Goal: Navigation & Orientation: Find specific page/section

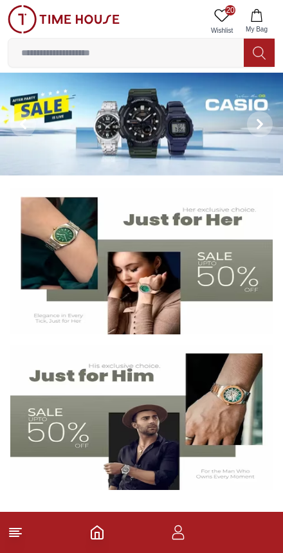
click at [11, 538] on icon at bounding box center [15, 532] width 15 height 15
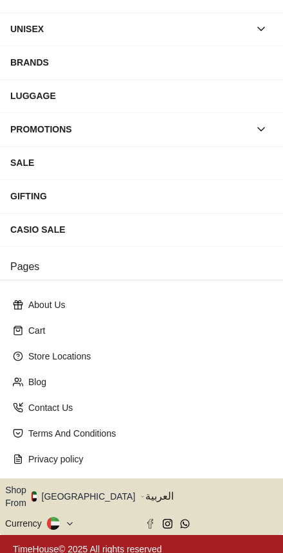
scroll to position [137, 0]
click at [93, 488] on button "Shop From [GEOGRAPHIC_DATA]" at bounding box center [75, 497] width 140 height 26
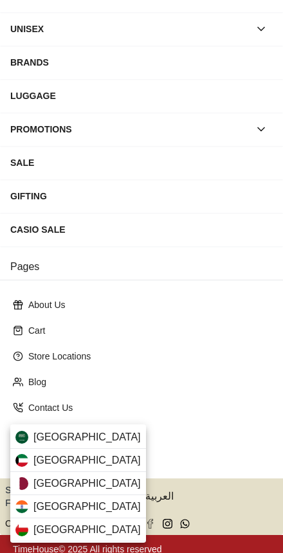
click at [37, 480] on span "[GEOGRAPHIC_DATA]" at bounding box center [86, 483] width 107 height 15
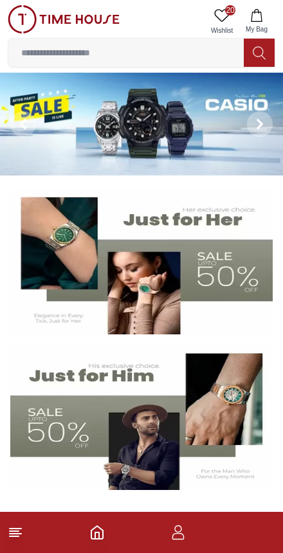
click at [180, 537] on icon "button" at bounding box center [177, 532] width 15 height 15
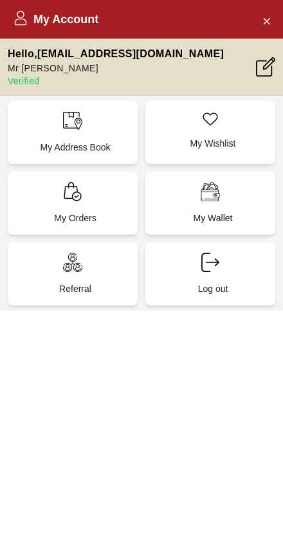
click at [71, 198] on icon at bounding box center [72, 191] width 17 height 19
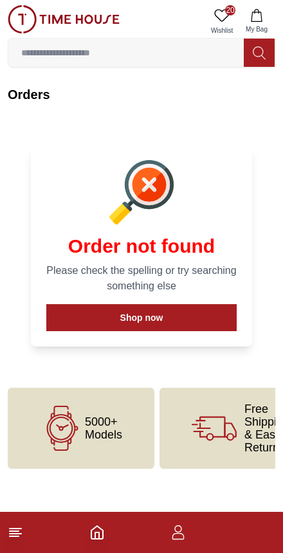
click at [183, 540] on icon "button" at bounding box center [178, 536] width 12 height 6
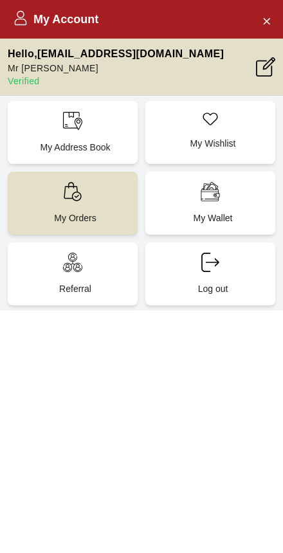
click at [183, 475] on div "My Account Hello , [EMAIL_ADDRESS][DOMAIN_NAME] Mr [PERSON_NAME] Verified My Ad…" at bounding box center [141, 276] width 283 height 553
click at [22, 47] on p "Hello , [EMAIL_ADDRESS][DOMAIN_NAME]" at bounding box center [116, 53] width 216 height 15
click at [31, 15] on h2 "My Account" at bounding box center [56, 19] width 86 height 18
click at [60, 122] on div "My Address Book" at bounding box center [73, 132] width 130 height 63
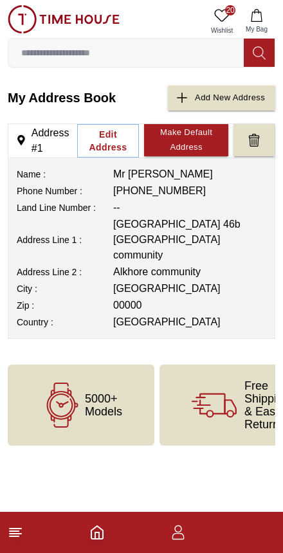
click at [174, 536] on icon "button" at bounding box center [177, 532] width 15 height 15
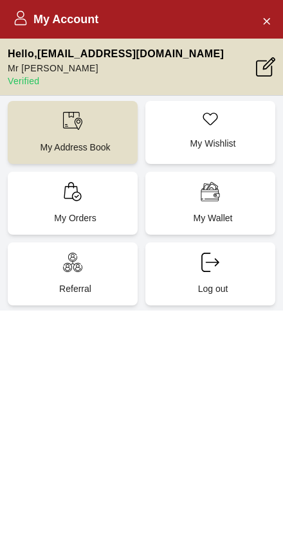
click at [71, 121] on icon at bounding box center [72, 120] width 19 height 19
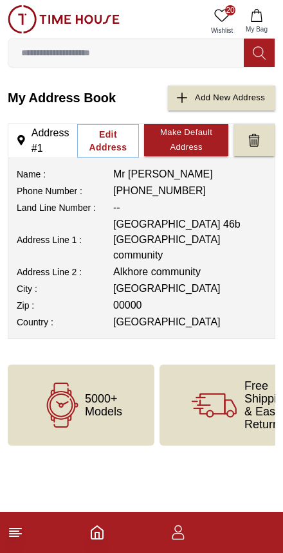
click at [100, 539] on icon "Home" at bounding box center [97, 532] width 12 height 13
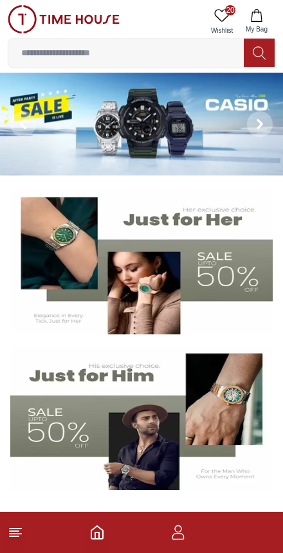
click at [14, 535] on icon at bounding box center [15, 532] width 15 height 15
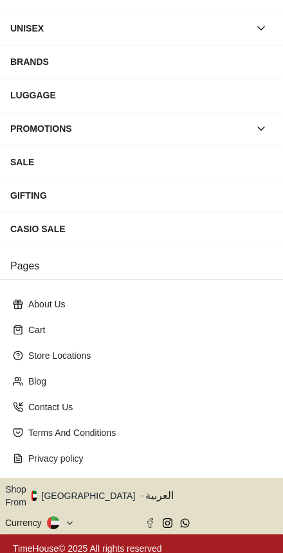
scroll to position [137, 0]
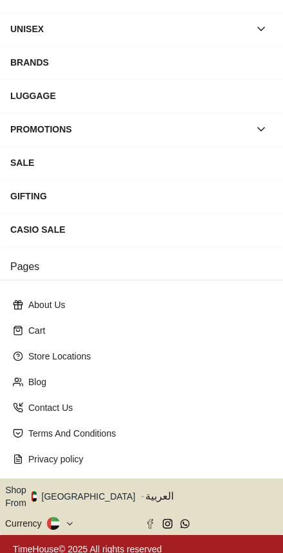
click at [140, 493] on icon "button" at bounding box center [142, 497] width 5 height 10
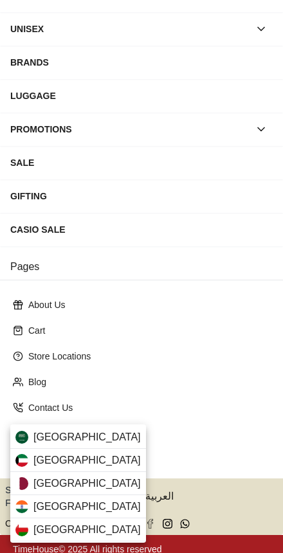
click at [25, 479] on img at bounding box center [21, 483] width 13 height 13
